Goal: Find specific page/section: Find specific page/section

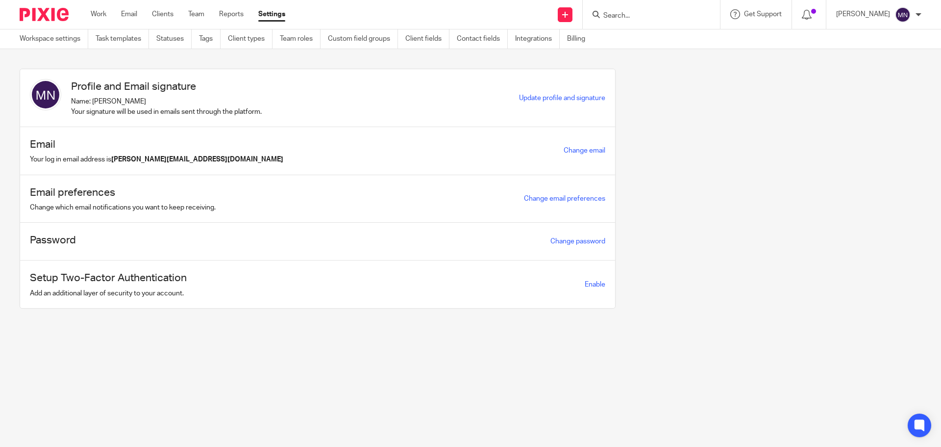
click at [620, 12] on input "Search" at bounding box center [646, 16] width 88 height 9
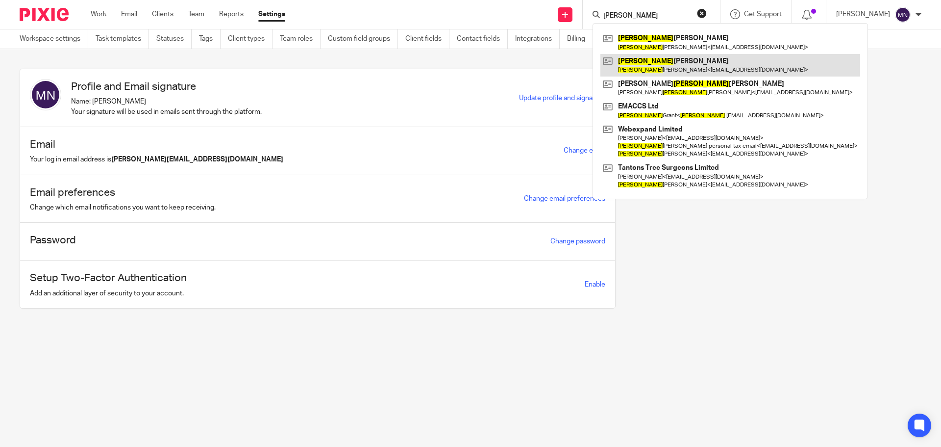
type input "david"
click at [656, 64] on link at bounding box center [730, 65] width 260 height 23
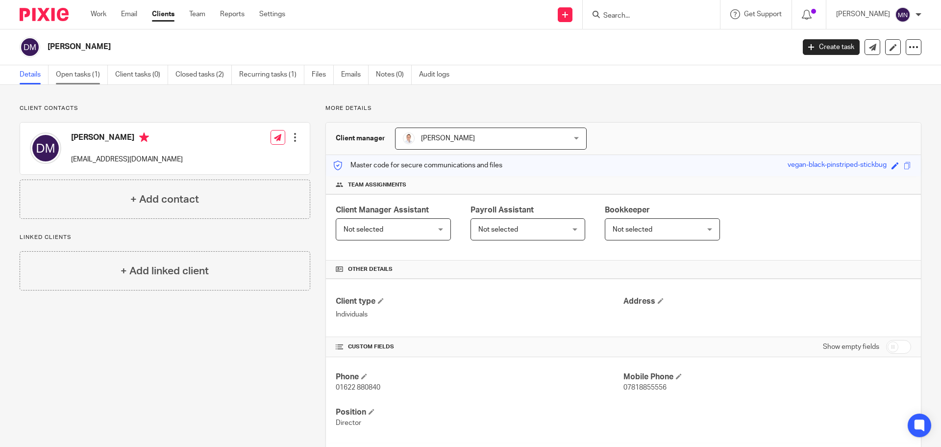
click at [85, 73] on link "Open tasks (1)" at bounding box center [82, 74] width 52 height 19
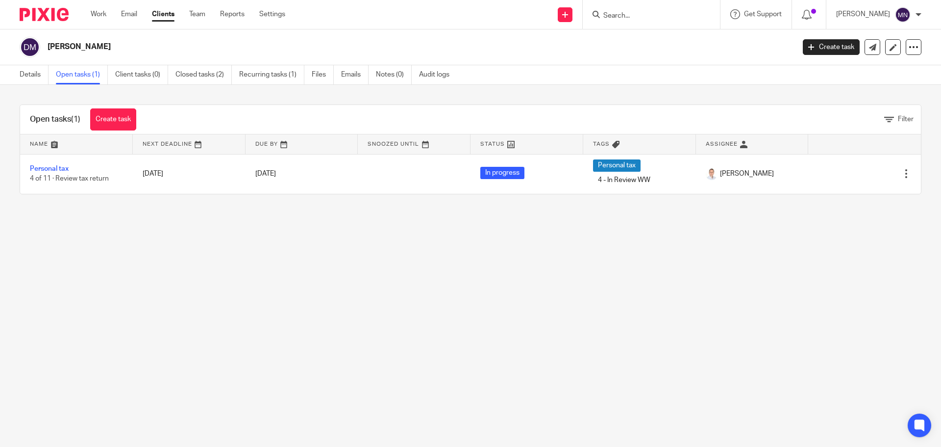
drag, startPoint x: 344, startPoint y: 283, endPoint x: 338, endPoint y: 281, distance: 6.4
click at [338, 281] on main "[PERSON_NAME] Create task Update from Companies House Export data Merge Archive…" at bounding box center [470, 223] width 941 height 447
click at [610, 296] on main "David McCord Create task Update from Companies House Export data Merge Archive …" at bounding box center [470, 223] width 941 height 447
click at [820, 302] on main "David McCord Create task Update from Companies House Export data Merge Archive …" at bounding box center [470, 223] width 941 height 447
click at [107, 15] on ul "Work Email Clients Team Reports Settings" at bounding box center [195, 14] width 209 height 10
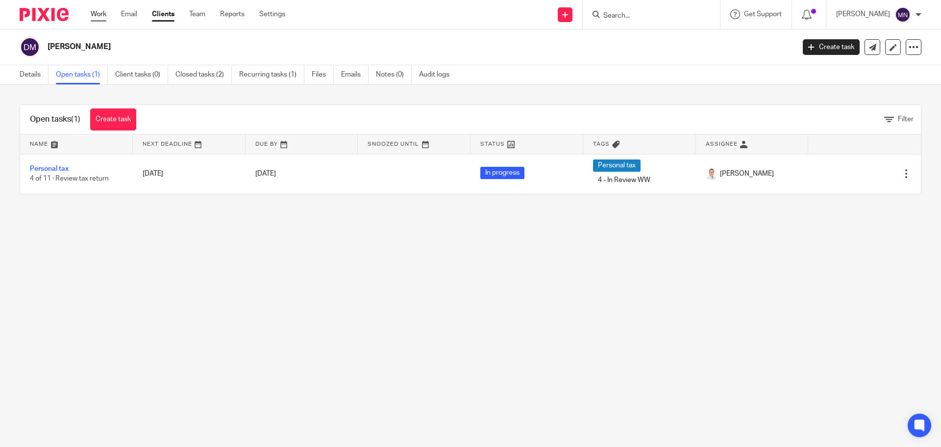
click at [105, 17] on link "Work" at bounding box center [99, 14] width 16 height 10
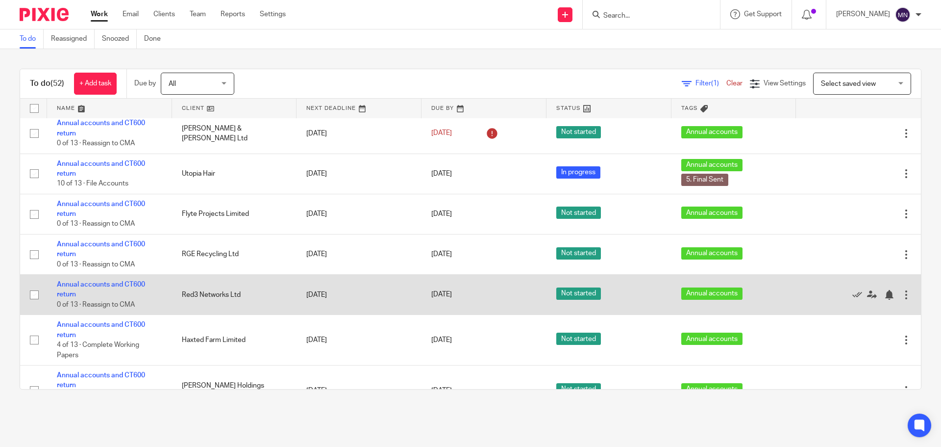
scroll to position [1659, 0]
